Goal: Check status

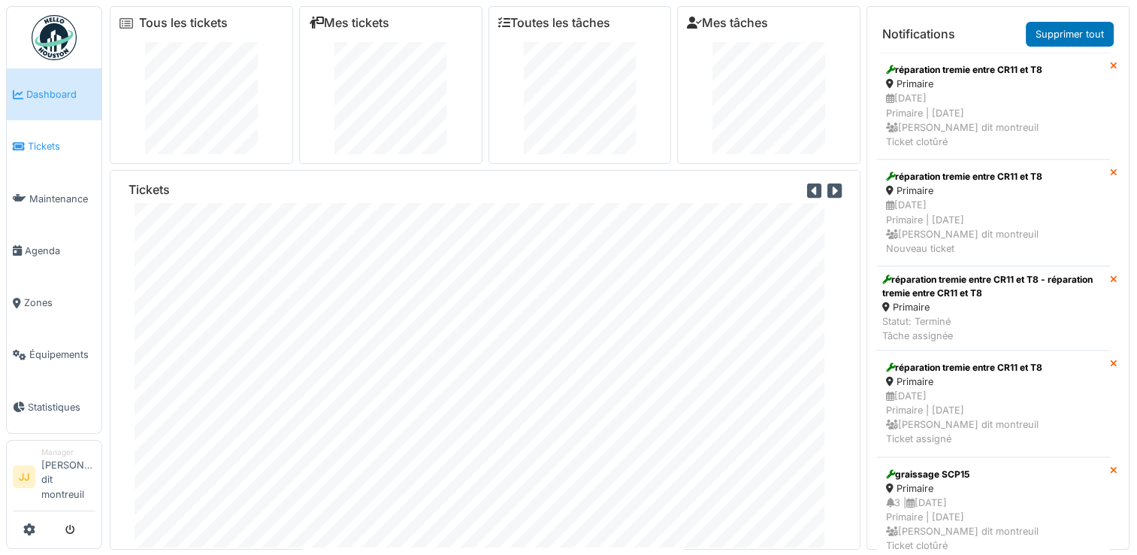
click at [33, 141] on span "Tickets" at bounding box center [62, 146] width 68 height 14
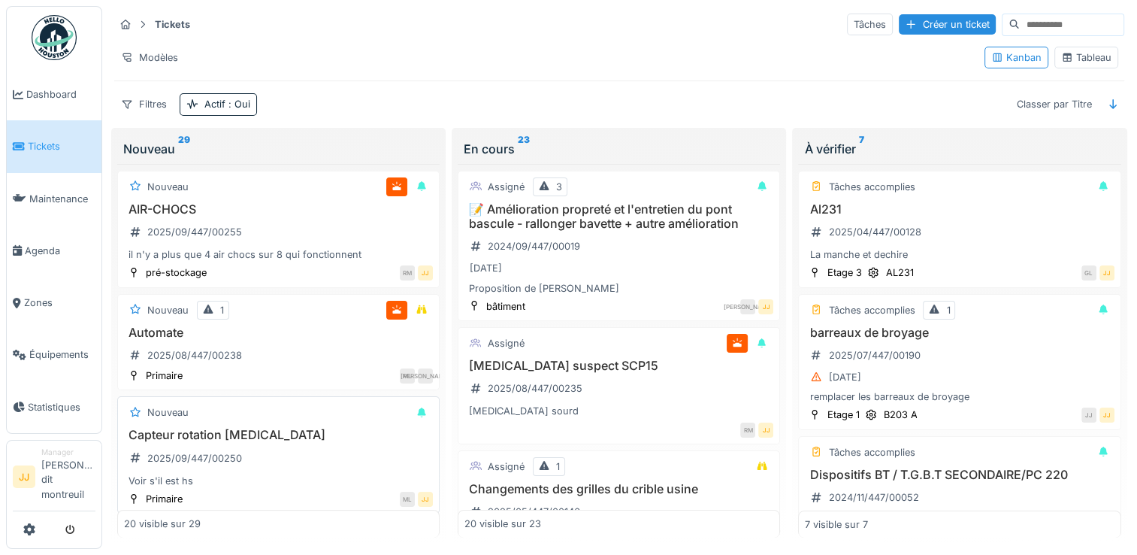
click at [267, 474] on div "Voir s'il est hs" at bounding box center [278, 481] width 309 height 14
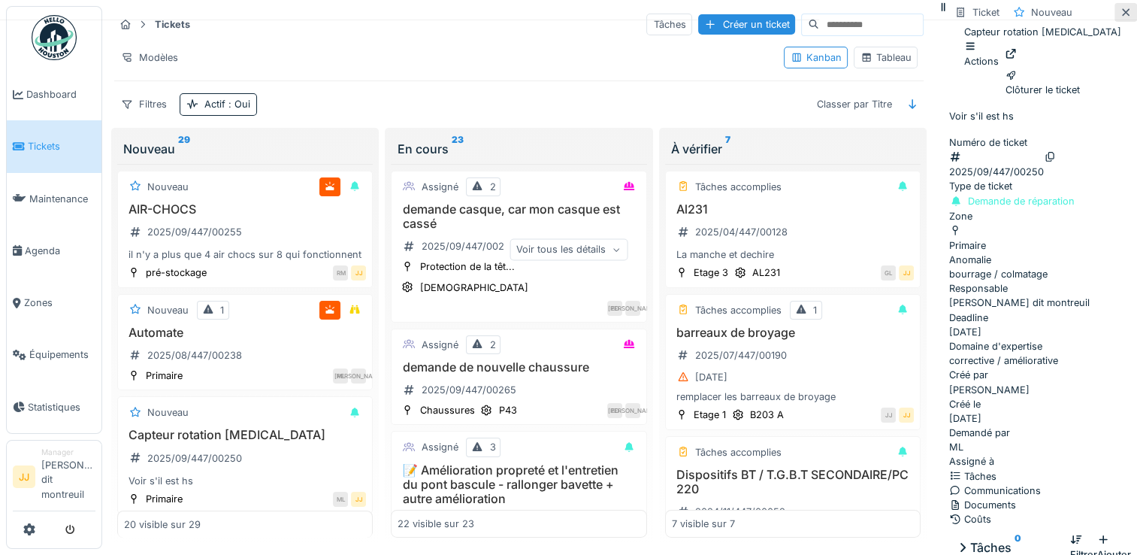
click at [1115, 22] on div at bounding box center [1126, 12] width 23 height 19
